Goal: Information Seeking & Learning: Learn about a topic

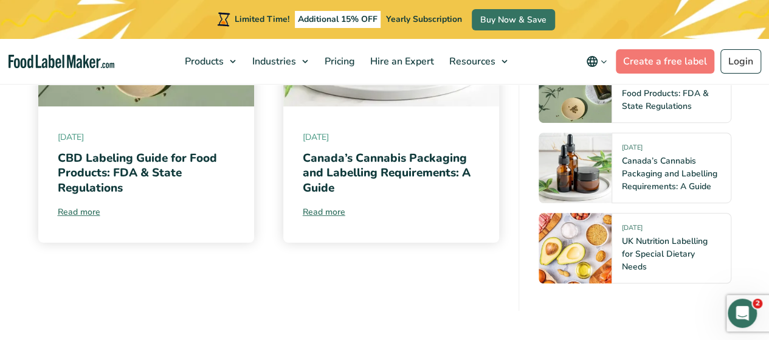
scroll to position [7742, 0]
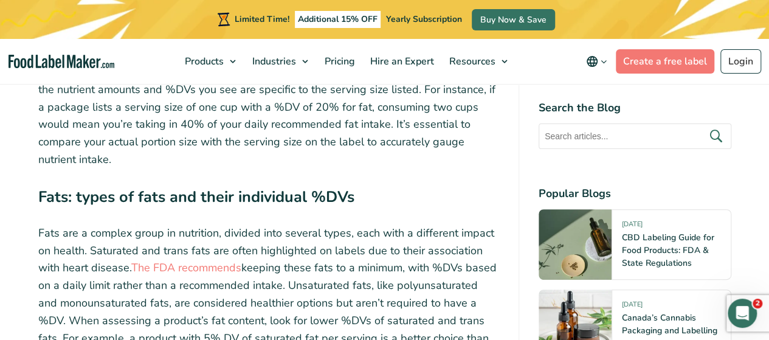
scroll to position [4398, 0]
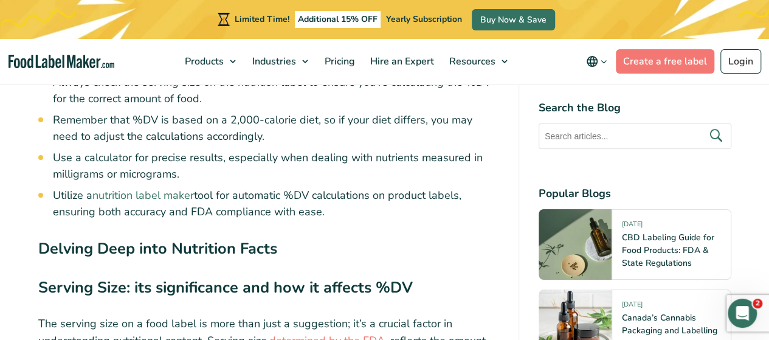
click at [181, 188] on link "nutrition label maker" at bounding box center [143, 195] width 102 height 15
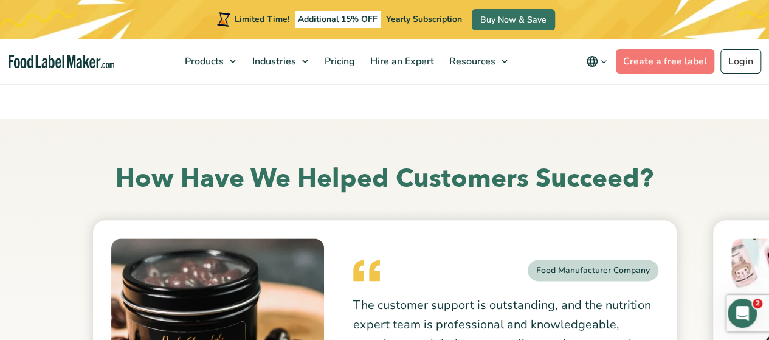
scroll to position [3136, 0]
